Goal: Check status: Check status

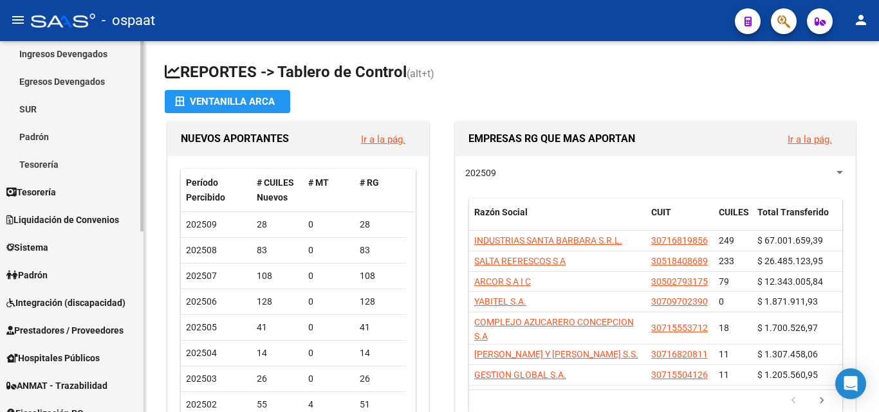
scroll to position [193, 0]
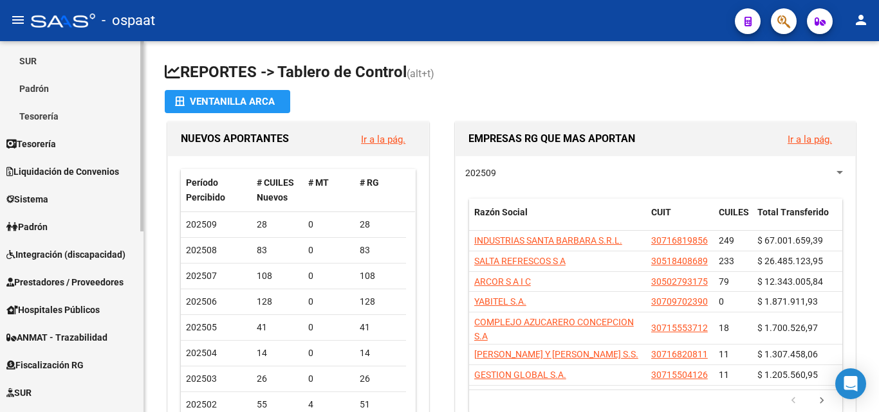
click at [62, 224] on link "Padrón" at bounding box center [71, 227] width 143 height 28
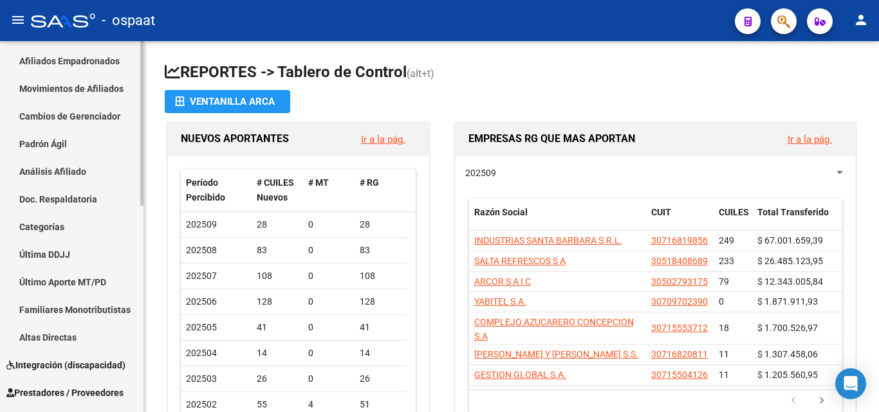
click at [78, 56] on link "Afiliados Empadronados" at bounding box center [71, 61] width 143 height 28
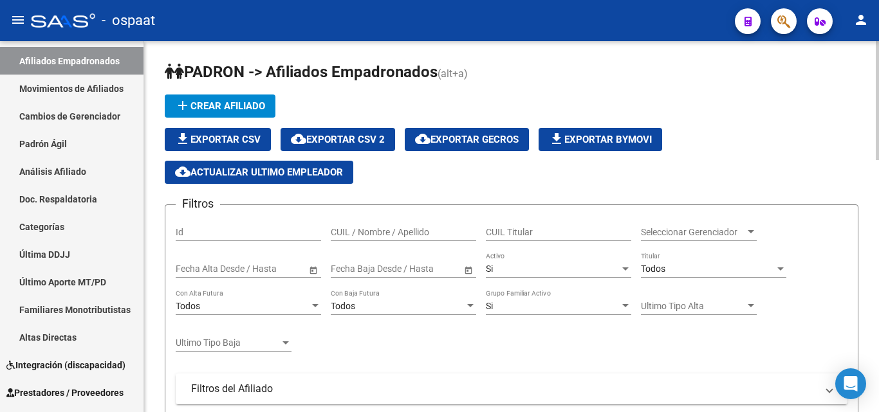
click at [365, 228] on input "CUIL / Nombre / Apellido" at bounding box center [403, 232] width 145 height 11
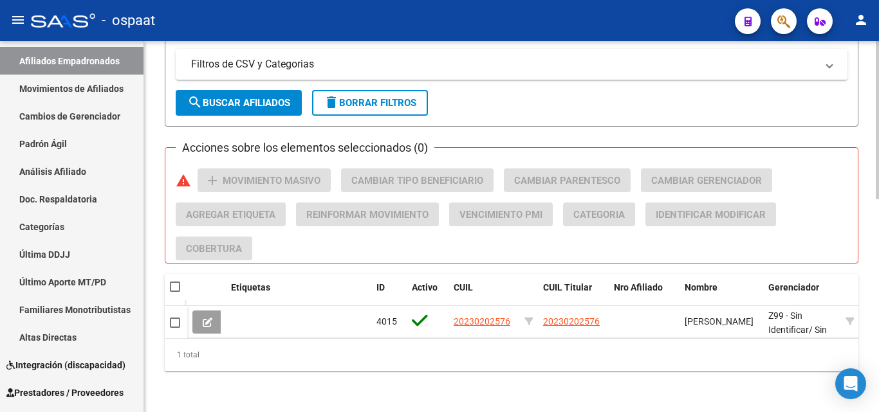
scroll to position [499, 0]
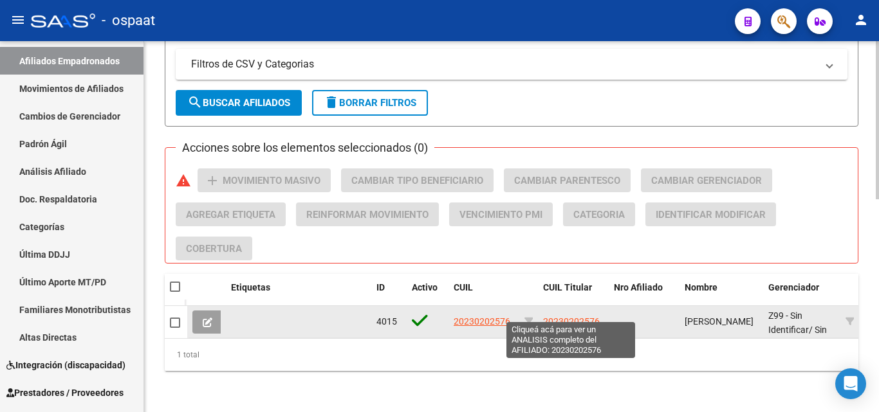
click at [556, 316] on span "20230202576" at bounding box center [571, 321] width 57 height 10
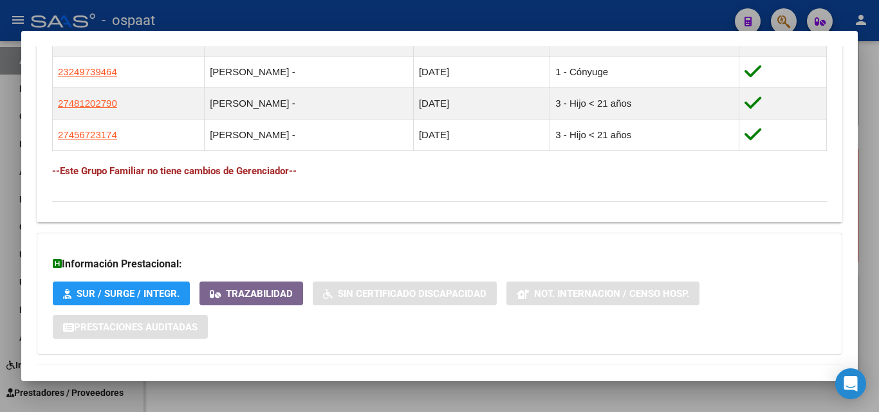
scroll to position [831, 0]
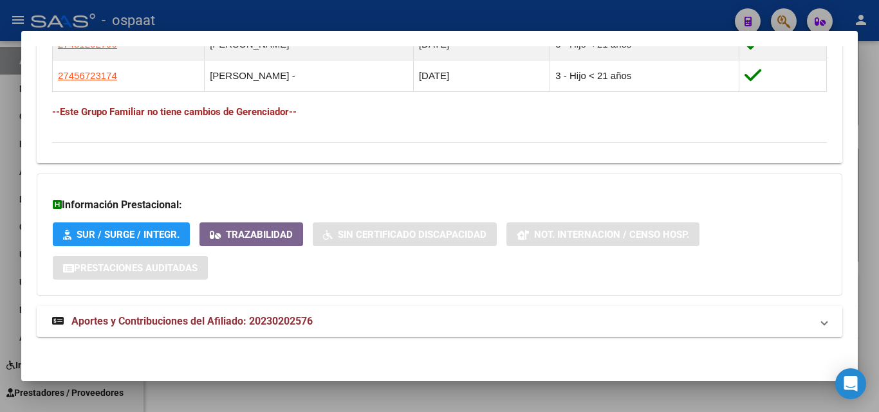
click at [248, 320] on span "Aportes y Contribuciones del Afiliado: 20230202576" at bounding box center [191, 321] width 241 height 12
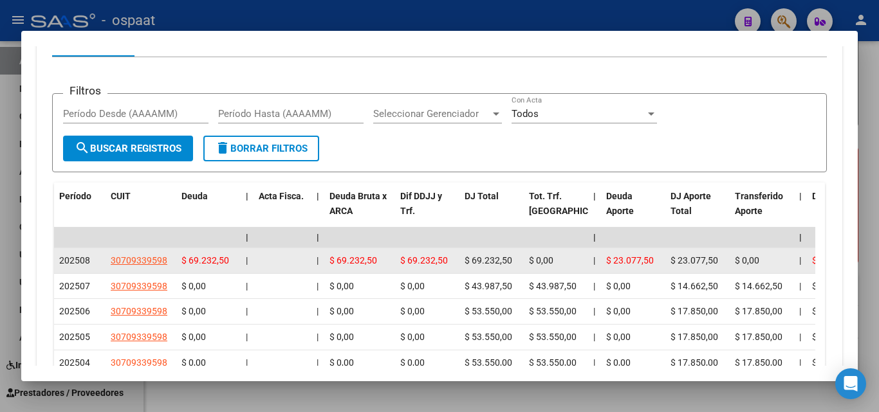
scroll to position [1153, 0]
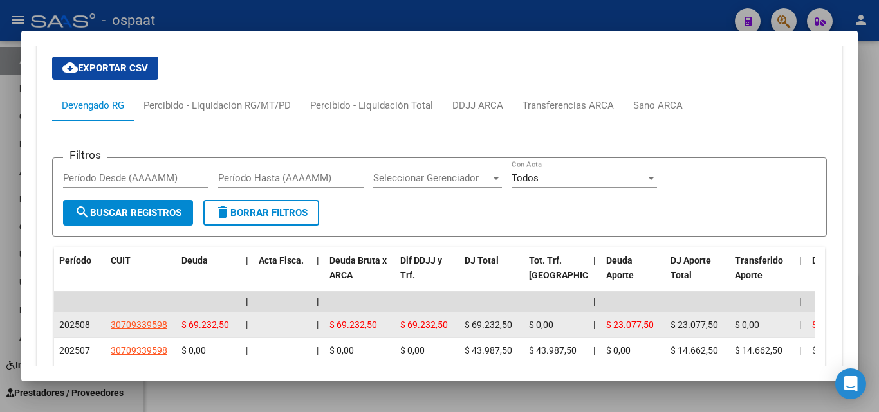
drag, startPoint x: 461, startPoint y: 325, endPoint x: 513, endPoint y: 329, distance: 52.9
click at [513, 329] on datatable-body-cell "$ 69.232,50" at bounding box center [491, 325] width 64 height 25
drag, startPoint x: 605, startPoint y: 326, endPoint x: 657, endPoint y: 331, distance: 52.3
click at [657, 331] on datatable-body-cell "$ 23.077,50" at bounding box center [633, 325] width 64 height 25
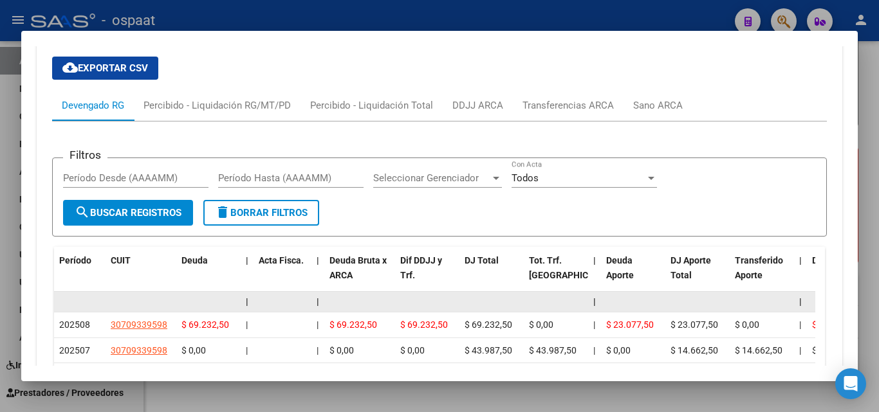
click at [736, 306] on datatable-body-cell at bounding box center [761, 302] width 64 height 20
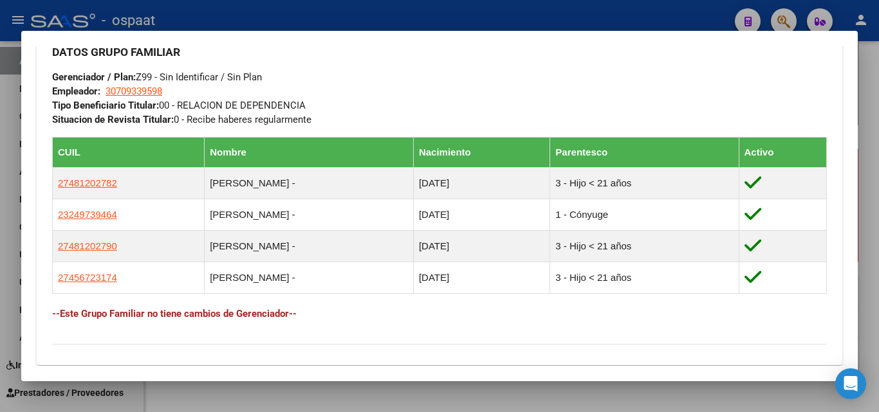
scroll to position [631, 0]
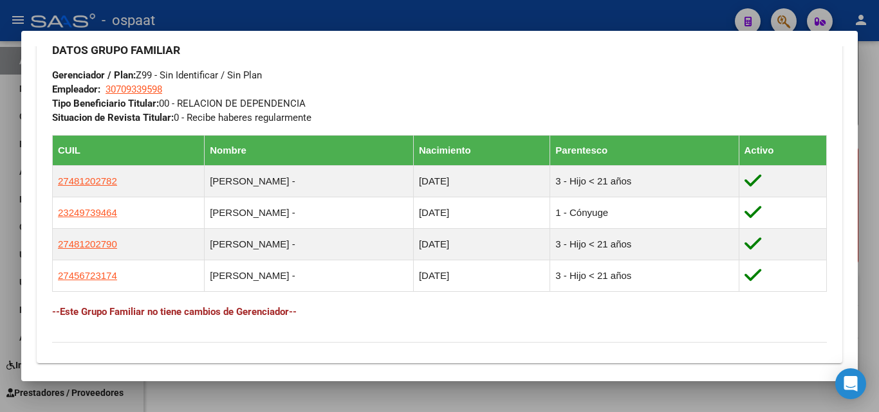
click at [12, 327] on div at bounding box center [439, 206] width 879 height 412
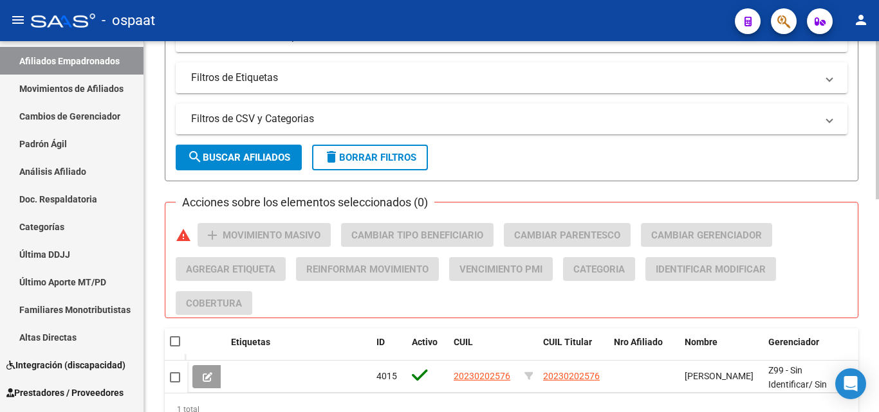
scroll to position [0, 0]
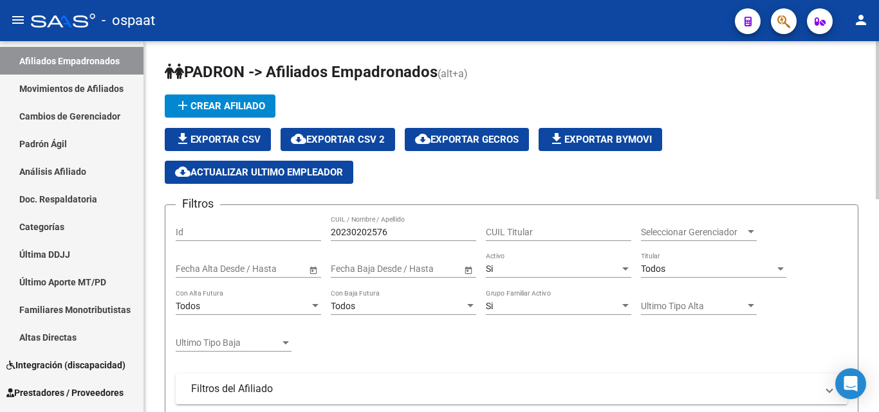
drag, startPoint x: 400, startPoint y: 239, endPoint x: 392, endPoint y: 233, distance: 10.2
click at [392, 233] on div "20230202576 CUIL / Nombre / Apellido" at bounding box center [403, 228] width 145 height 26
drag, startPoint x: 392, startPoint y: 230, endPoint x: 292, endPoint y: 223, distance: 99.9
click at [295, 223] on div "Filtros Id 20230202576 CUIL / Nombre / Apellido CUIL Titular Seleccionar Gerenc…" at bounding box center [511, 371] width 671 height 313
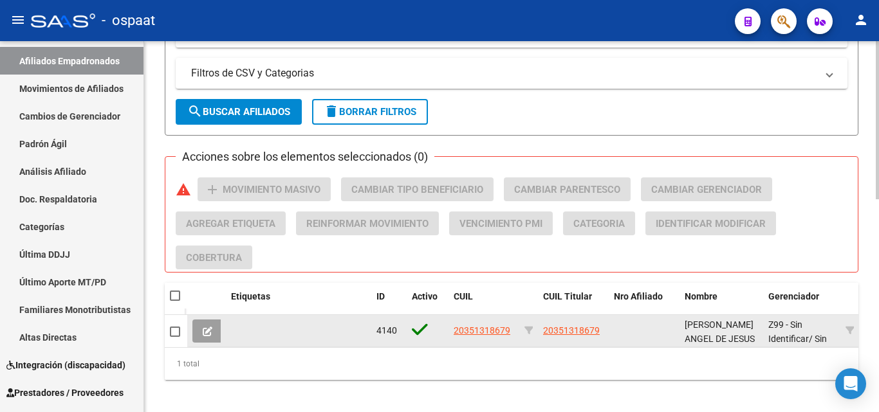
scroll to position [499, 0]
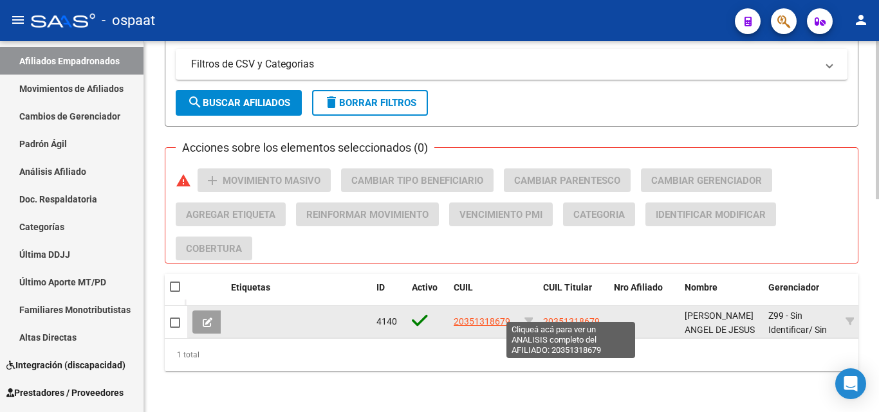
type input "20351318679"
click at [587, 316] on span "20351318679" at bounding box center [571, 321] width 57 height 10
type textarea "20351318679"
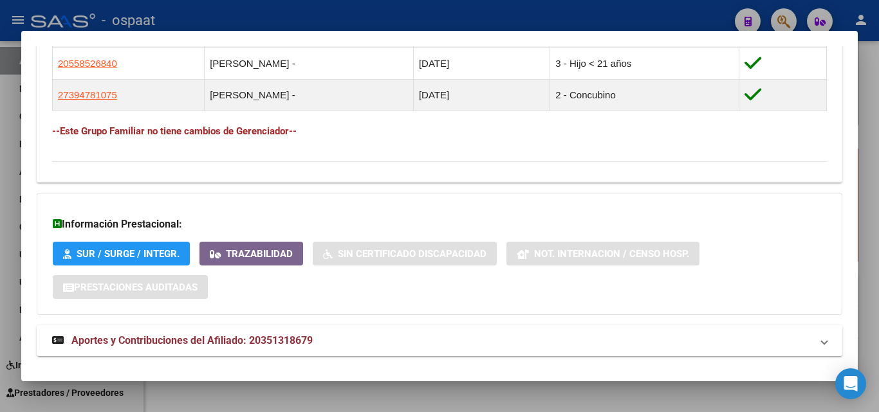
scroll to position [799, 0]
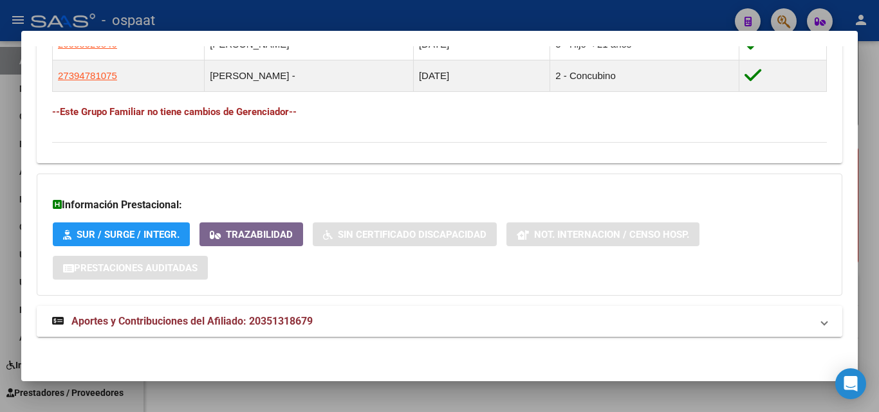
click at [221, 316] on span "Aportes y Contribuciones del Afiliado: 20351318679" at bounding box center [191, 321] width 241 height 12
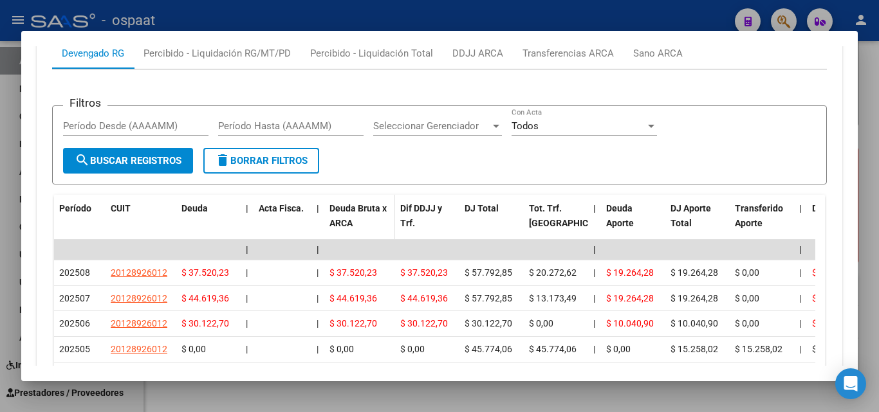
scroll to position [1243, 0]
